Goal: Task Accomplishment & Management: Manage account settings

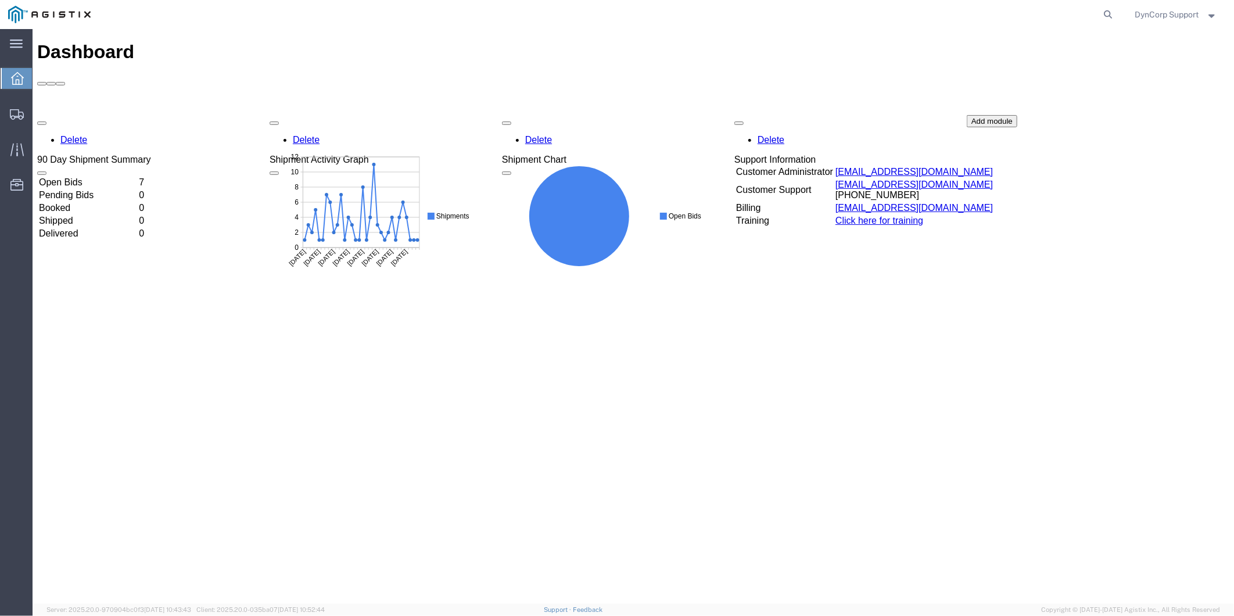
click at [95, 176] on td "Open Bids" at bounding box center [87, 182] width 99 height 12
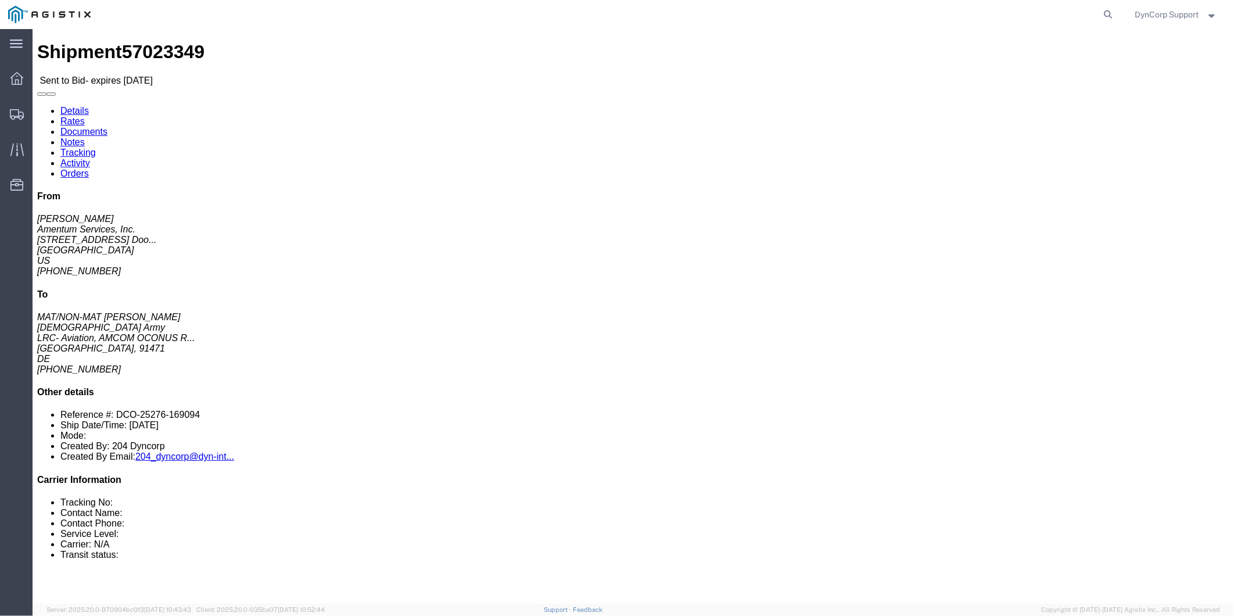
drag, startPoint x: 394, startPoint y: 207, endPoint x: 254, endPoint y: 93, distance: 180.9
click div "Ship To [DEMOGRAPHIC_DATA] Army (MAT/NON-MAT [PERSON_NAME]) AFM-E_Illesheim LRC…"
copy div "Ship To [DEMOGRAPHIC_DATA] Army (MAT/NON-MAT [PERSON_NAME]) AFM-E_Illesheim LRC…"
click div "Leg 1 -"
click link "Documents"
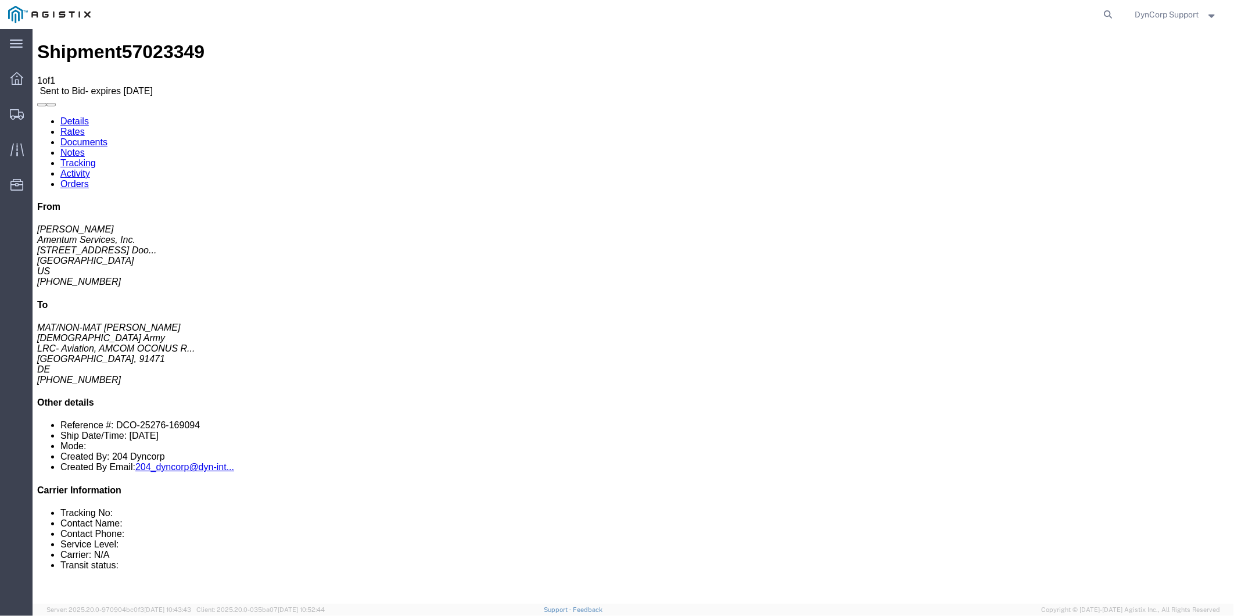
click at [84, 147] on link "Notes" at bounding box center [72, 152] width 24 height 10
